Goal: Task Accomplishment & Management: Complete application form

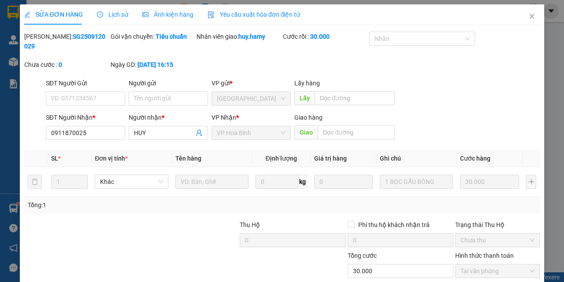
scroll to position [11, 0]
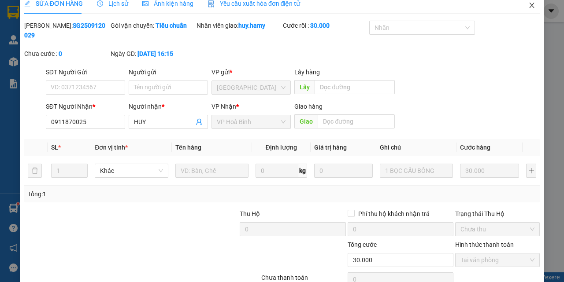
click at [529, 7] on icon "close" at bounding box center [531, 5] width 5 height 5
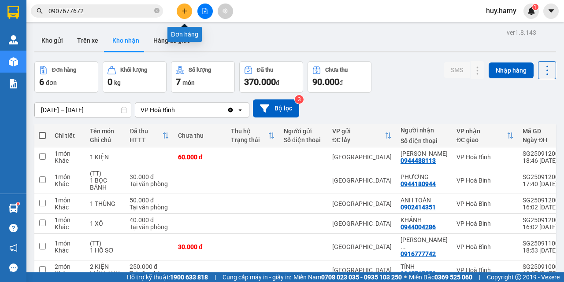
click at [185, 15] on button at bounding box center [184, 11] width 15 height 15
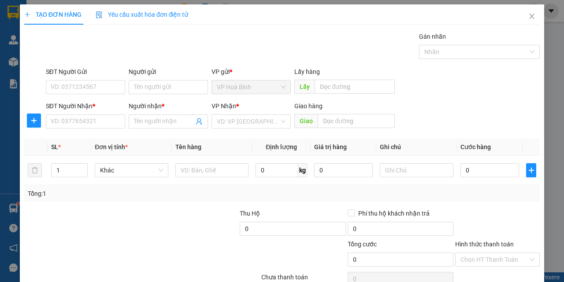
click at [74, 113] on div "SĐT Người Nhận *" at bounding box center [85, 107] width 79 height 13
click at [57, 122] on input "SĐT Người Nhận *" at bounding box center [85, 122] width 79 height 14
type input "0704427756"
click at [161, 123] on input "Người nhận *" at bounding box center [164, 122] width 60 height 10
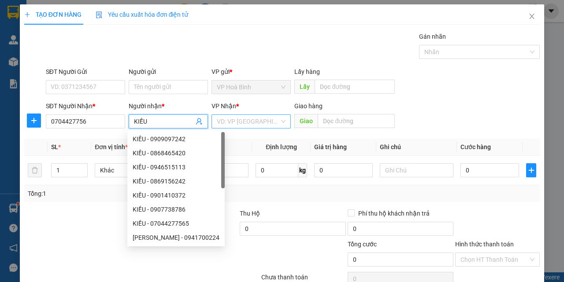
type input "KIỀU"
click at [263, 121] on input "search" at bounding box center [248, 121] width 63 height 13
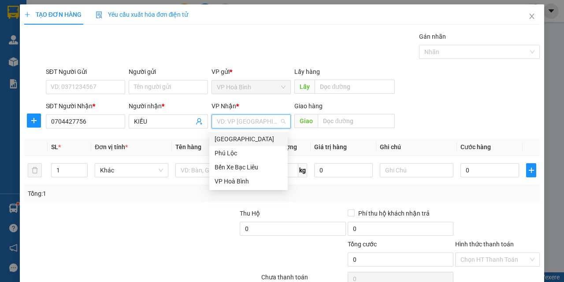
click at [236, 139] on div "[GEOGRAPHIC_DATA]" at bounding box center [248, 139] width 68 height 10
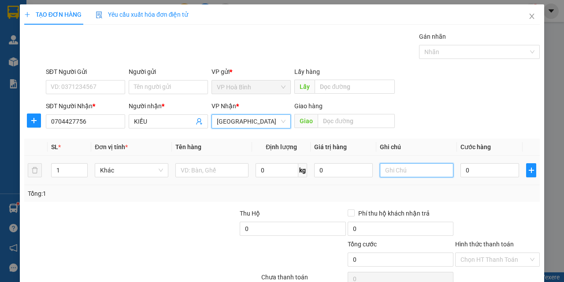
click at [399, 170] on input "text" at bounding box center [417, 170] width 74 height 14
type input "B"
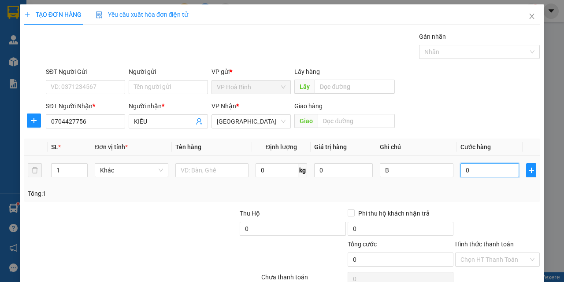
click at [467, 171] on input "0" at bounding box center [489, 170] width 59 height 14
type input "5"
type input "50"
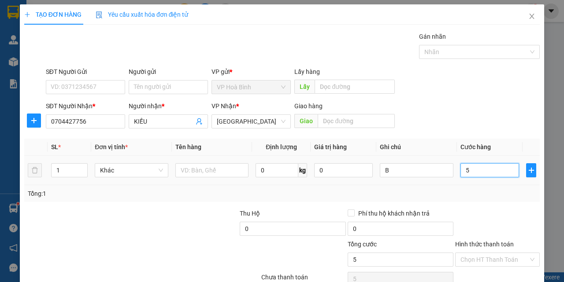
type input "50"
type input "500"
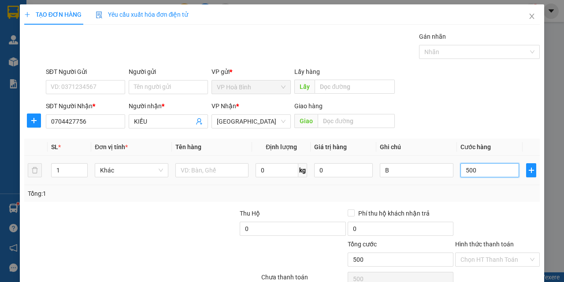
type input "5.000"
type input "50.000"
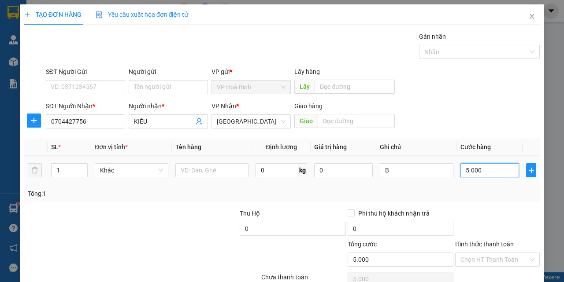
type input "50.000"
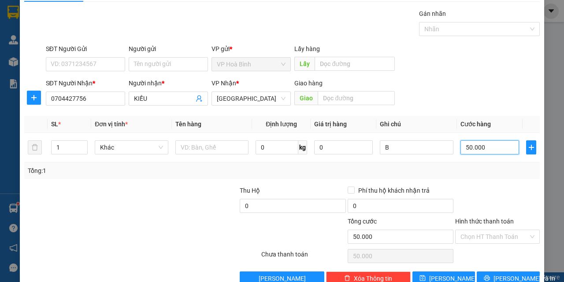
scroll to position [44, 0]
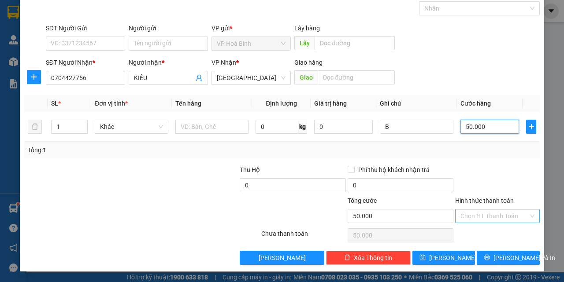
type input "50.000"
click at [483, 215] on input "Hình thức thanh toán" at bounding box center [494, 216] width 68 height 13
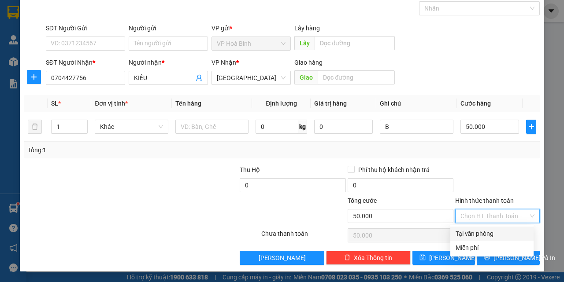
click at [483, 229] on div "Tại văn phòng" at bounding box center [491, 234] width 73 height 10
type input "0"
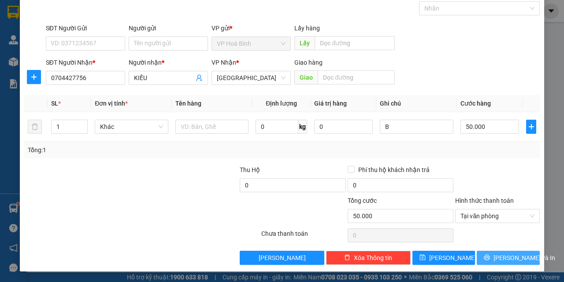
click at [501, 257] on span "[PERSON_NAME] và In" at bounding box center [524, 258] width 62 height 10
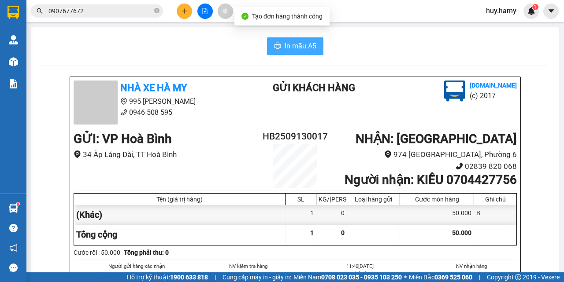
click at [307, 40] on button "In mẫu A5" at bounding box center [295, 46] width 56 height 18
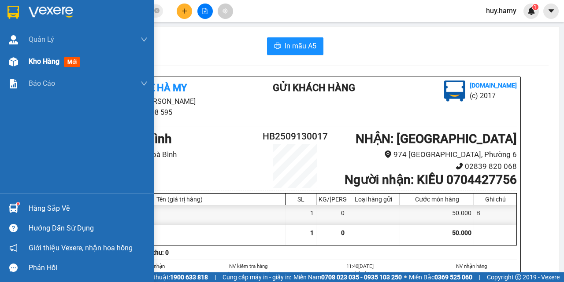
click at [34, 58] on span "Kho hàng" at bounding box center [44, 61] width 31 height 8
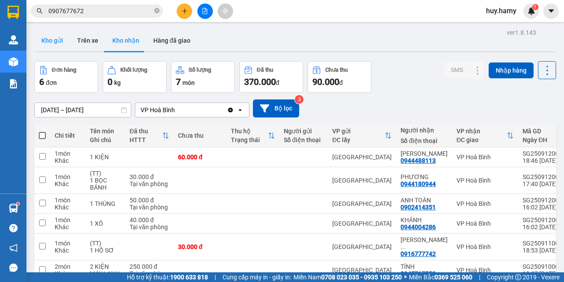
click at [58, 37] on button "Kho gửi" at bounding box center [52, 40] width 36 height 21
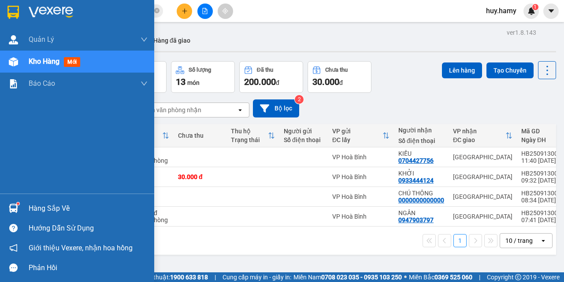
click at [33, 205] on div "Hàng sắp về" at bounding box center [88, 208] width 119 height 13
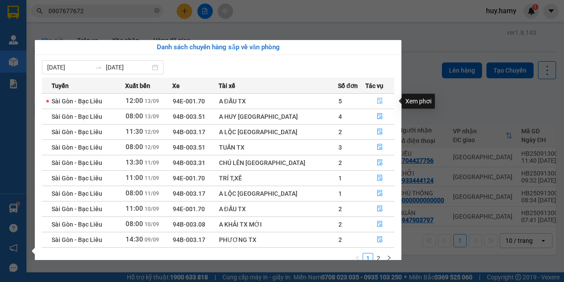
click at [377, 101] on icon "file-done" at bounding box center [380, 101] width 6 height 6
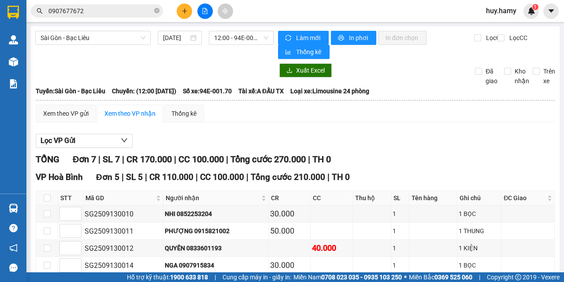
scroll to position [88, 0]
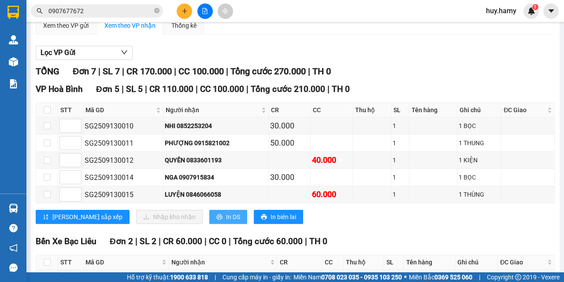
click at [226, 218] on span "In DS" at bounding box center [233, 217] width 14 height 10
